Goal: Communication & Community: Answer question/provide support

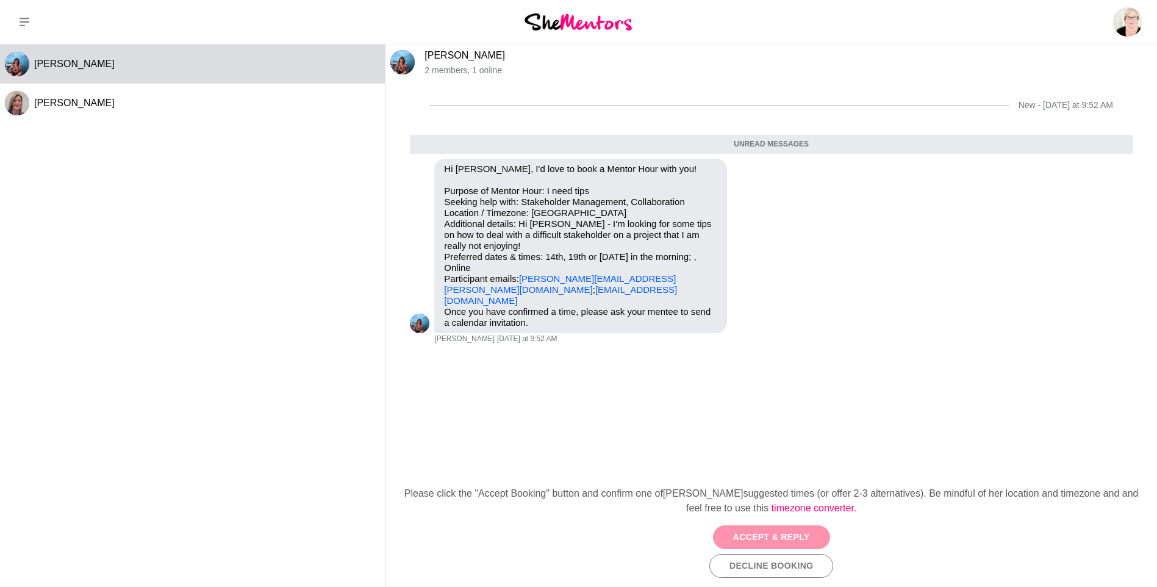
click at [759, 543] on button "Accept & Reply" at bounding box center [771, 537] width 117 height 24
click at [531, 456] on div "New - [DATE] at 9:52 AM Unread messages Reply Pin Mark as unread Flag Mute Hi […" at bounding box center [770, 275] width 771 height 388
click at [756, 165] on icon "Open Thread" at bounding box center [755, 166] width 9 height 6
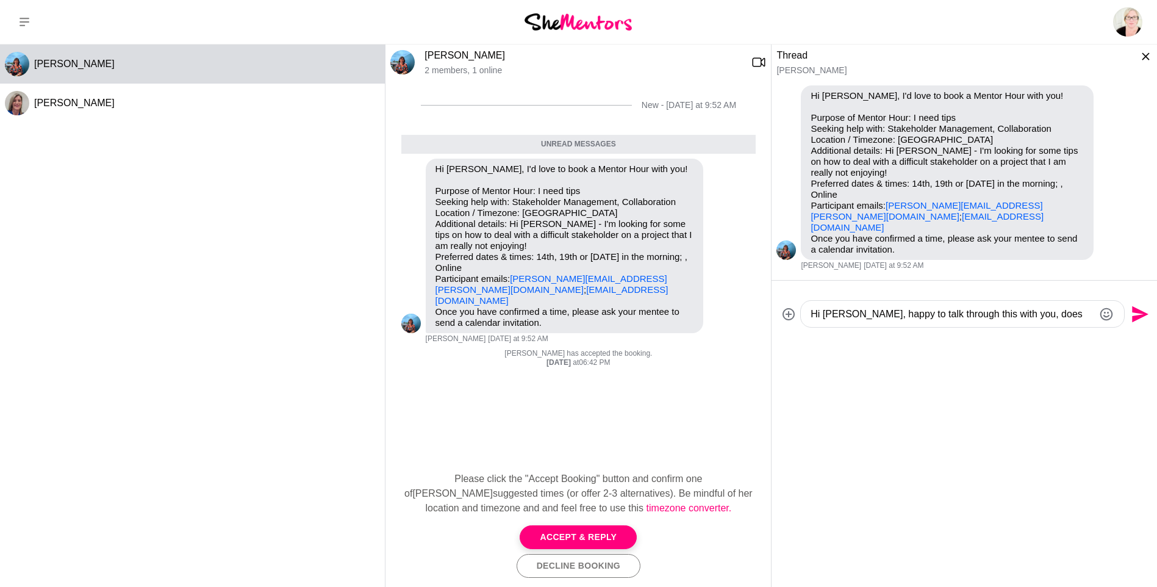
scroll to position [13, 0]
type textarea "Hi [PERSON_NAME], happy to talk through this with you, does 10am [GEOGRAPHIC_DA…"
click at [1137, 306] on icon "Send" at bounding box center [1140, 314] width 16 height 16
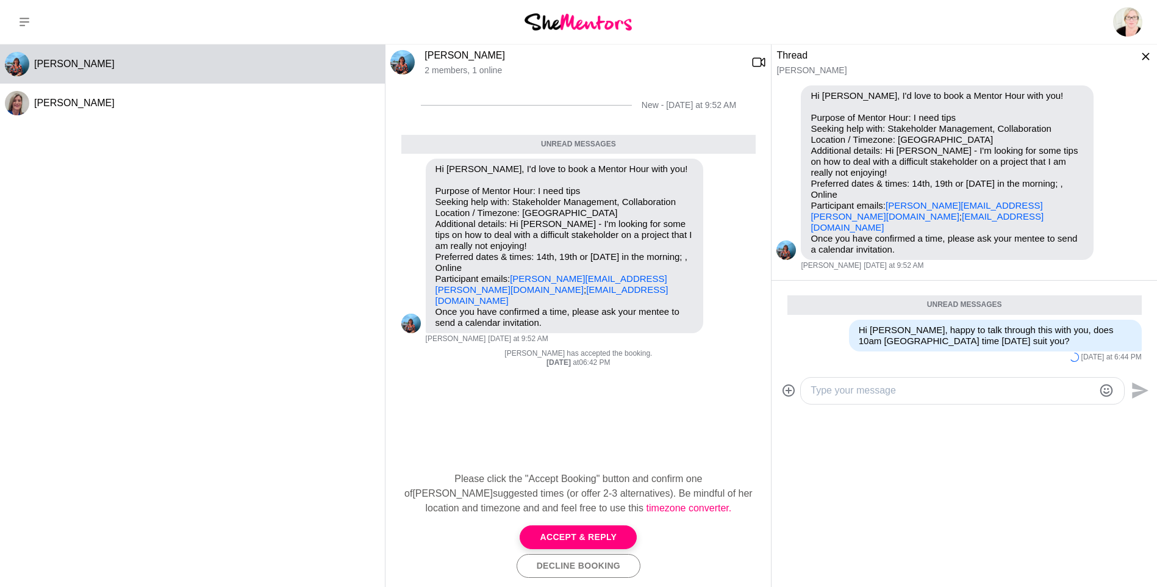
scroll to position [0, 0]
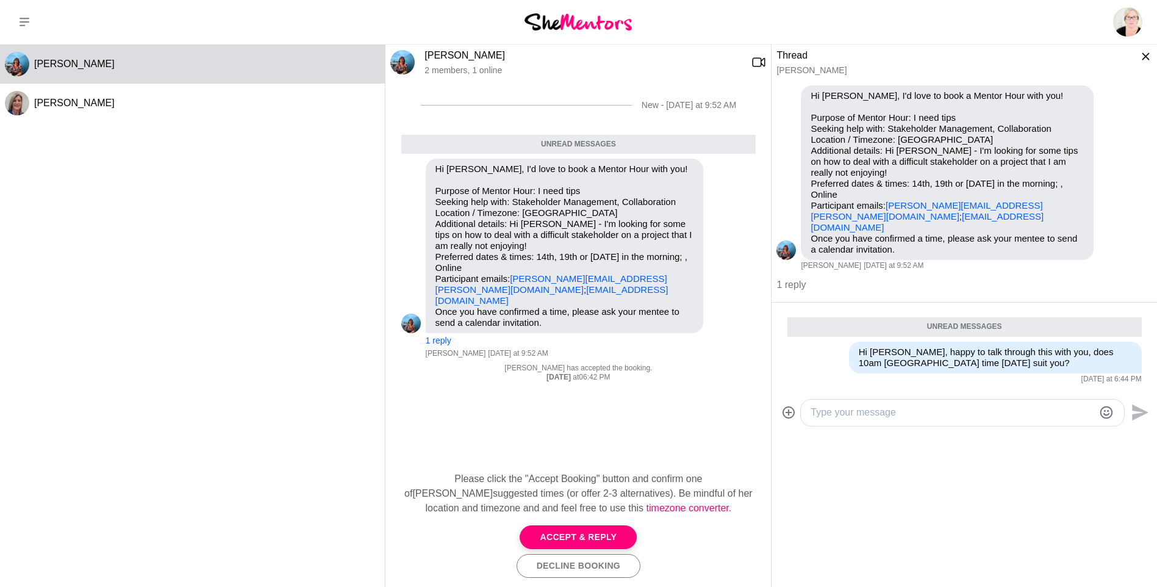
click at [867, 405] on textarea "Type your message" at bounding box center [953, 412] width 284 height 15
type textarea "If so, please feel free to send a meeting invite through :)"
click at [1134, 404] on icon "Send" at bounding box center [1140, 412] width 16 height 16
click at [1134, 389] on div "Hi [PERSON_NAME], I'd love to book a Mentor Hour with you! Purpose of Mentor Ho…" at bounding box center [963, 235] width 385 height 309
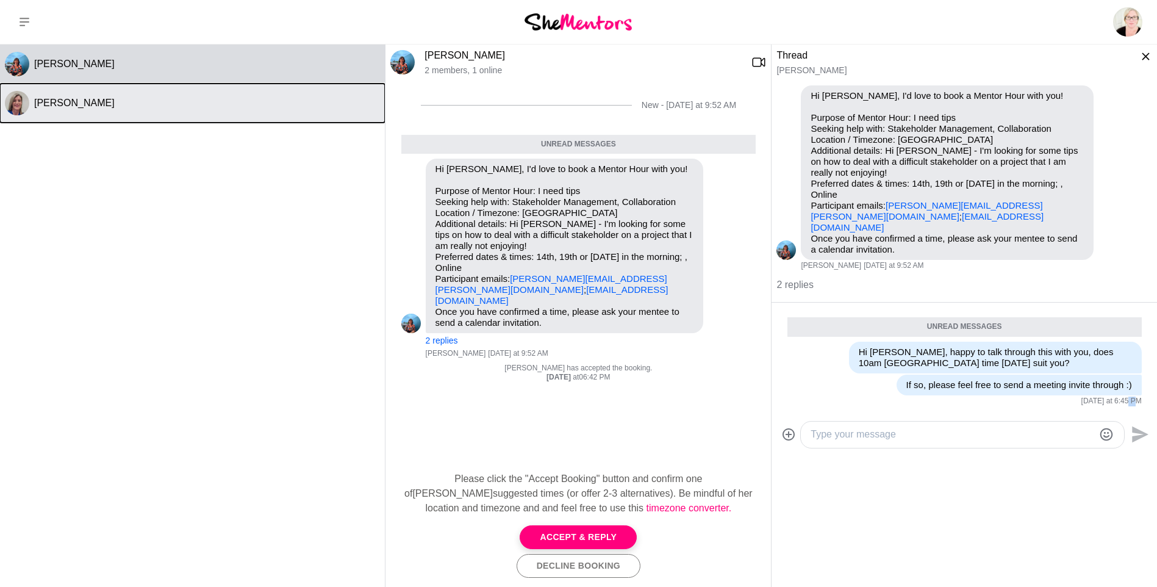
click at [50, 106] on span "[PERSON_NAME]" at bounding box center [74, 103] width 81 height 10
